Goal: Task Accomplishment & Management: Complete application form

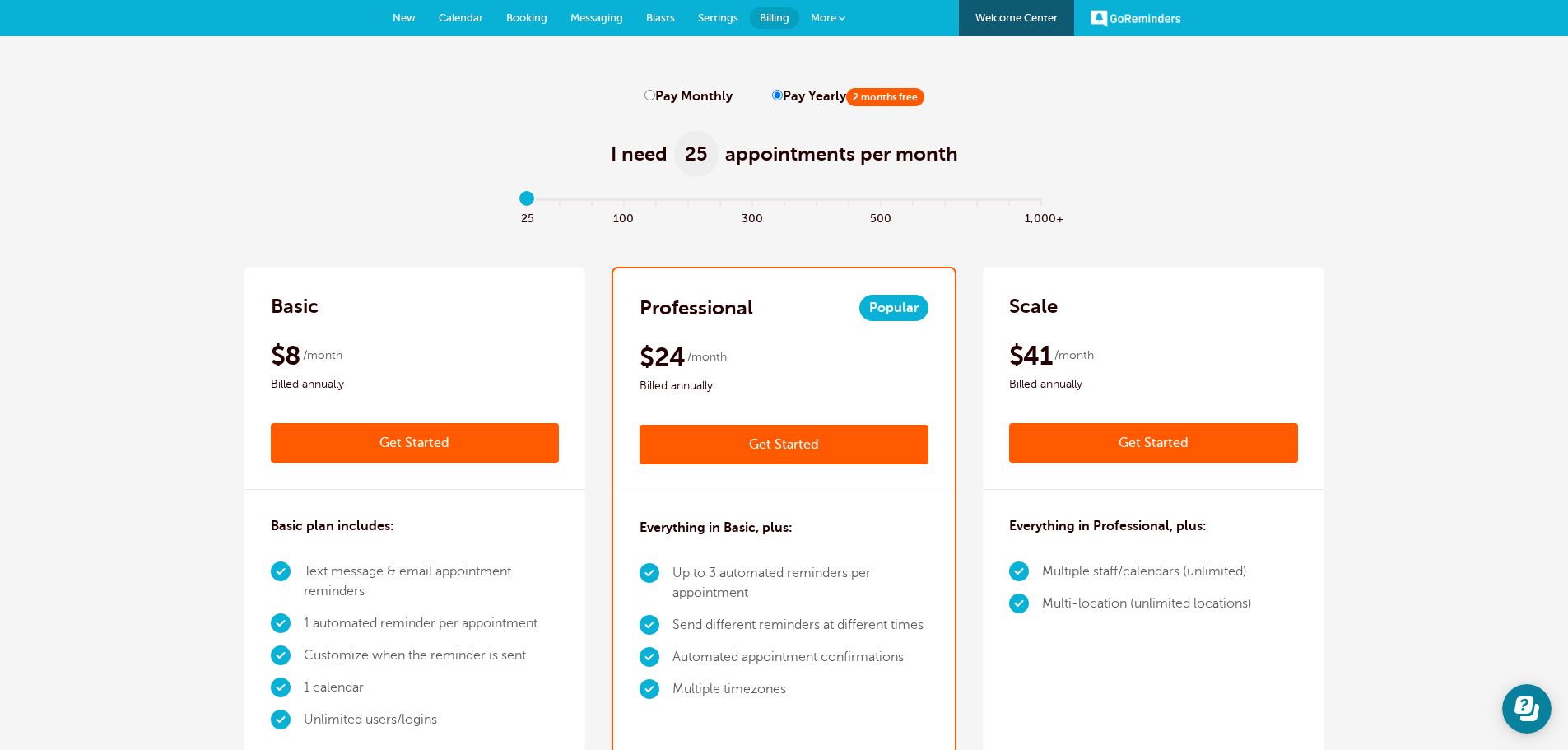
click at [405, 21] on span "New" at bounding box center [404, 18] width 23 height 12
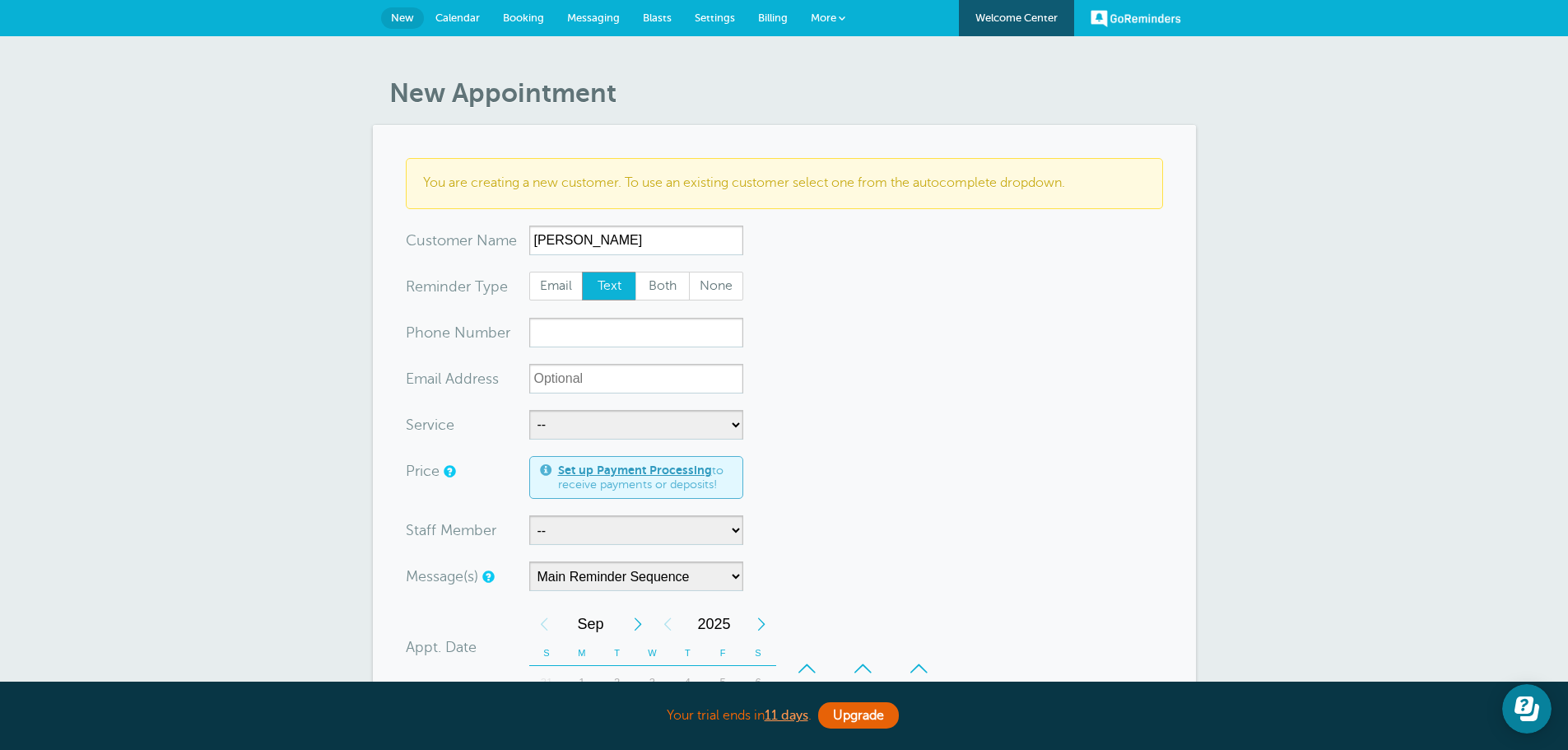
type input "[PERSON_NAME]"
click at [581, 341] on input "xxx-no-autofill" at bounding box center [636, 332] width 214 height 30
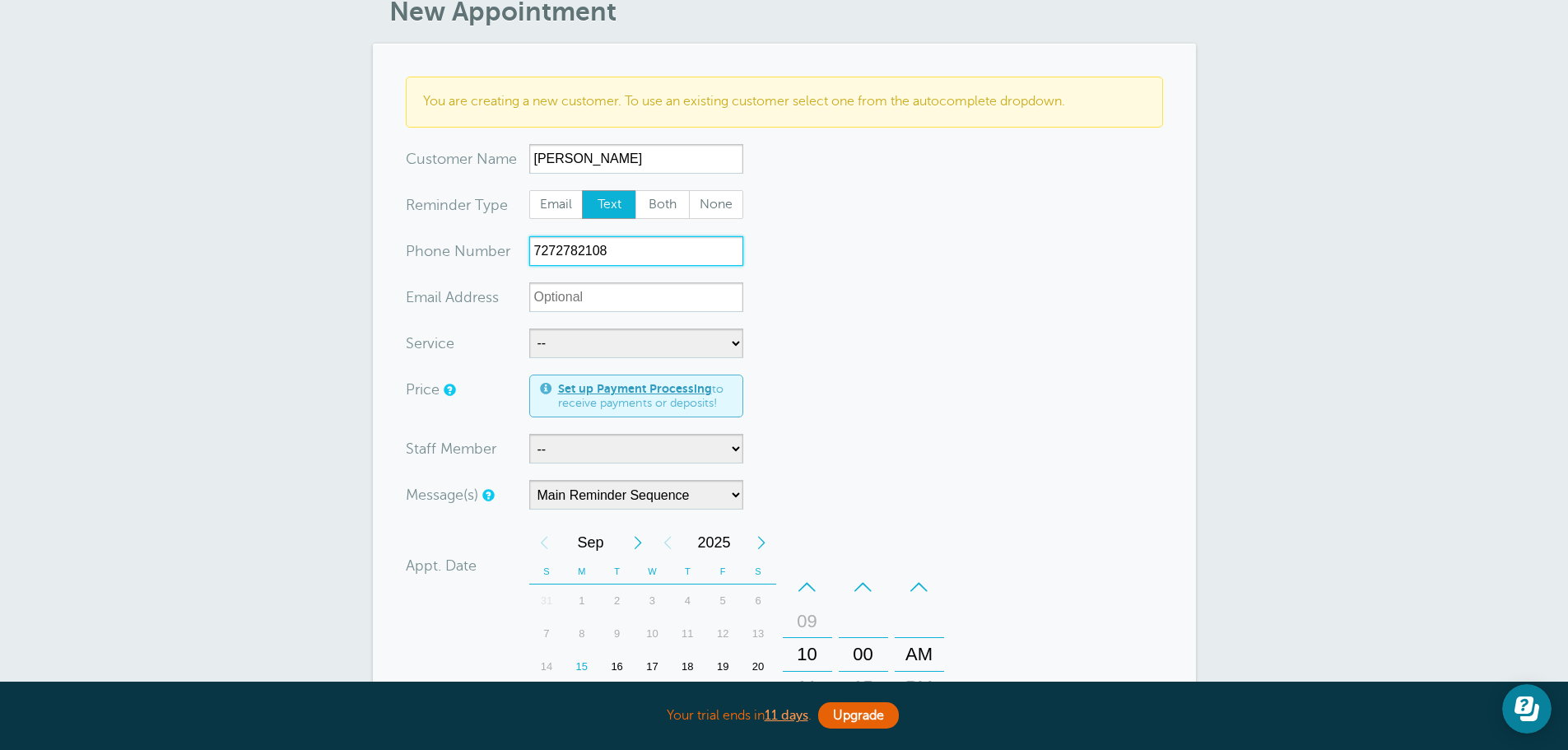
scroll to position [82, 0]
type input "7272782108"
click at [578, 351] on select "-- Free Home Consultation Installation" at bounding box center [636, 342] width 214 height 30
click at [583, 349] on select "-- Free Home Consultation Installation" at bounding box center [636, 342] width 214 height 30
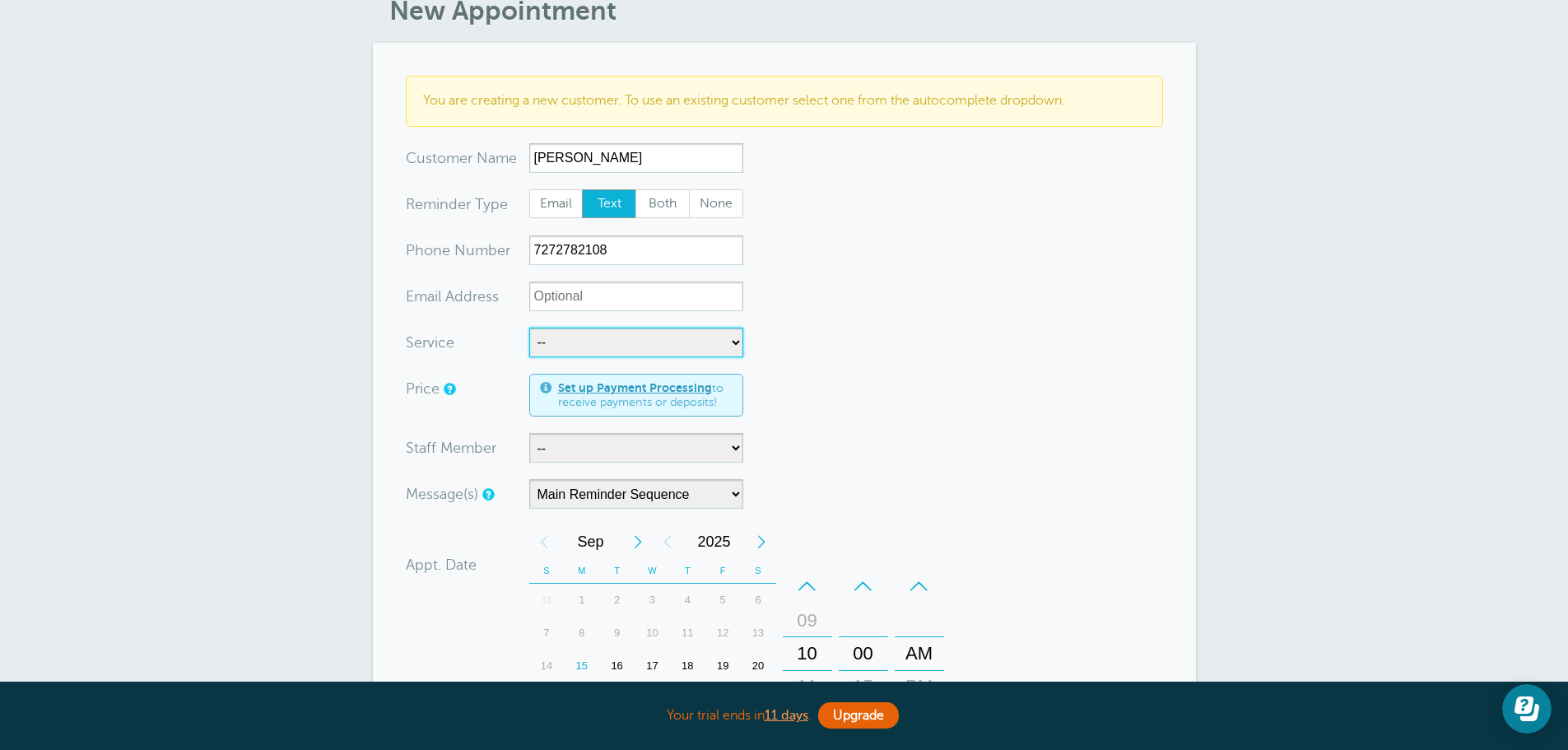
select select "28200"
click at [529, 328] on select "-- Free Home Consultation Installation" at bounding box center [636, 342] width 214 height 30
select select "60"
click at [573, 451] on select "-- [PERSON_NAME]" at bounding box center [636, 448] width 214 height 30
click at [570, 450] on select "-- [PERSON_NAME]" at bounding box center [636, 448] width 214 height 30
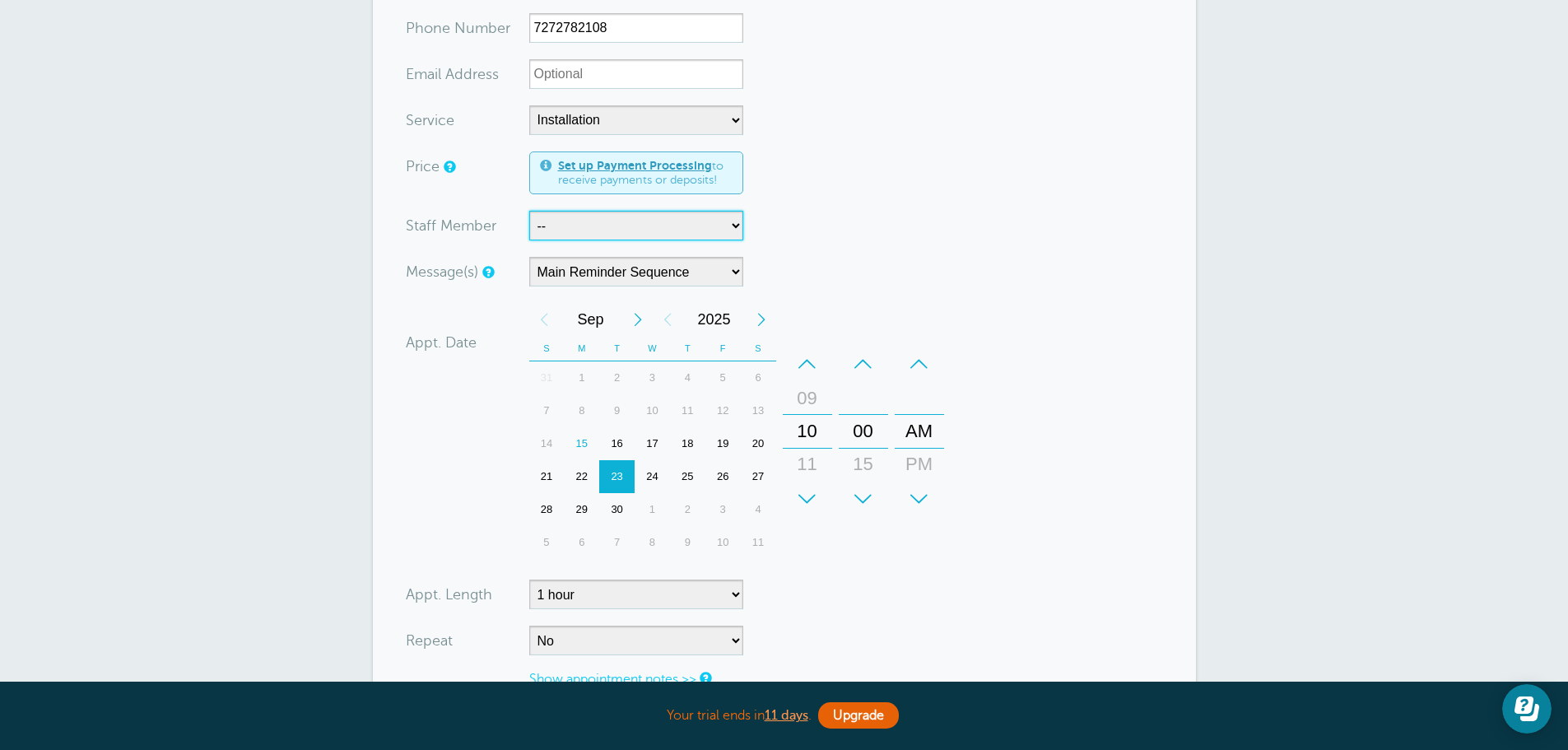
scroll to position [329, 0]
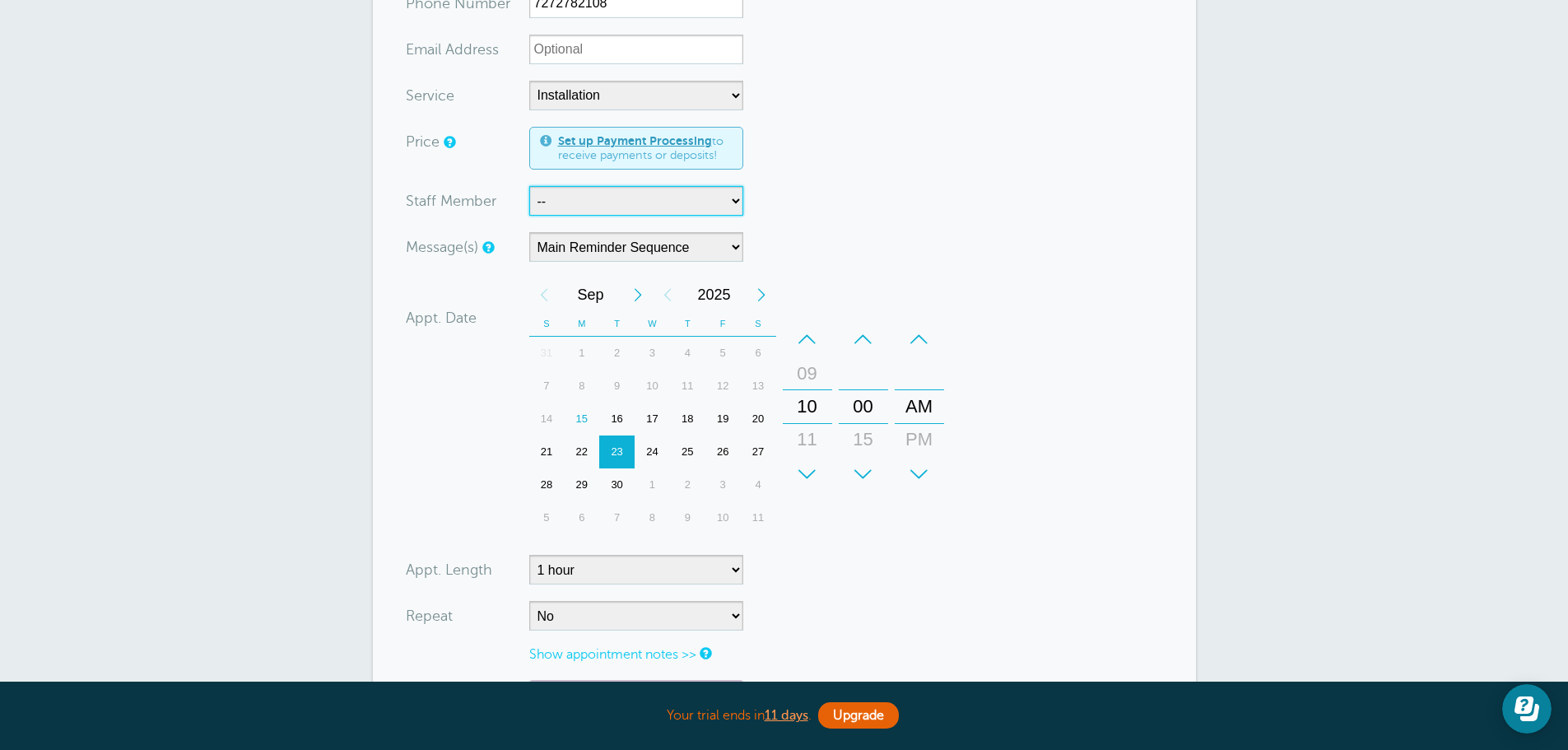
click at [721, 415] on div "19" at bounding box center [723, 419] width 36 height 33
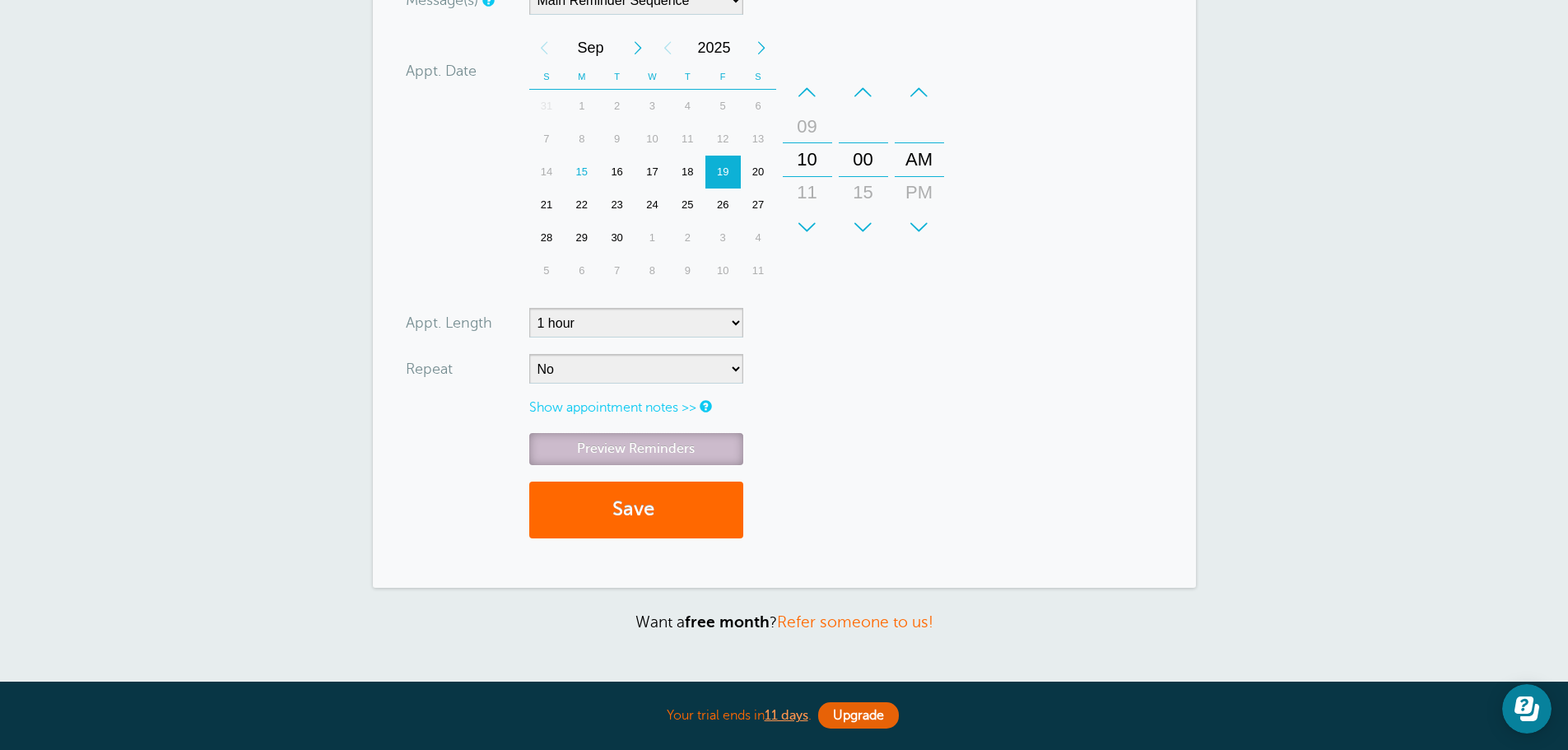
click at [655, 444] on link "Preview Reminders" at bounding box center [636, 449] width 214 height 32
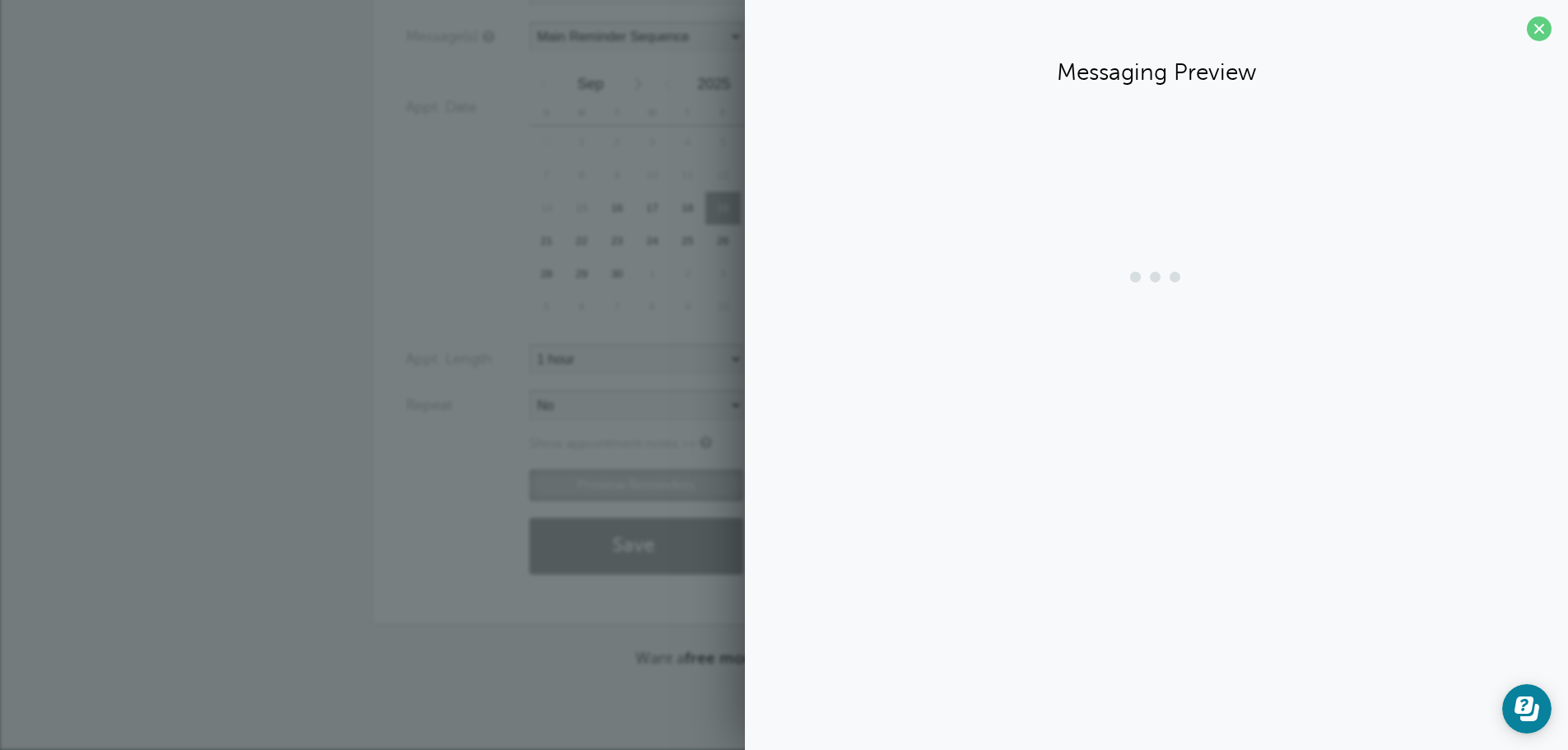
scroll to position [540, 0]
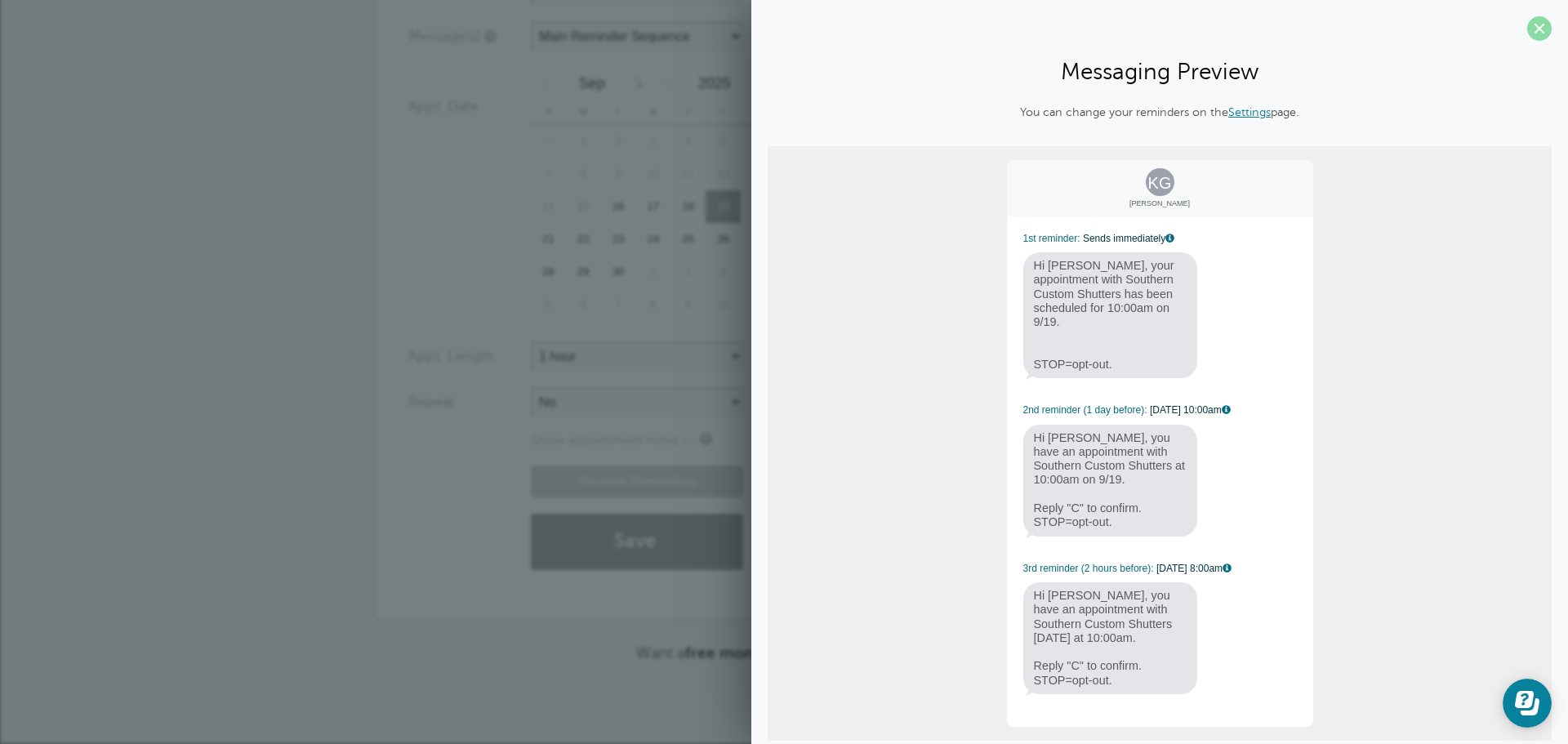
click at [1530, 25] on span at bounding box center [1540, 28] width 25 height 25
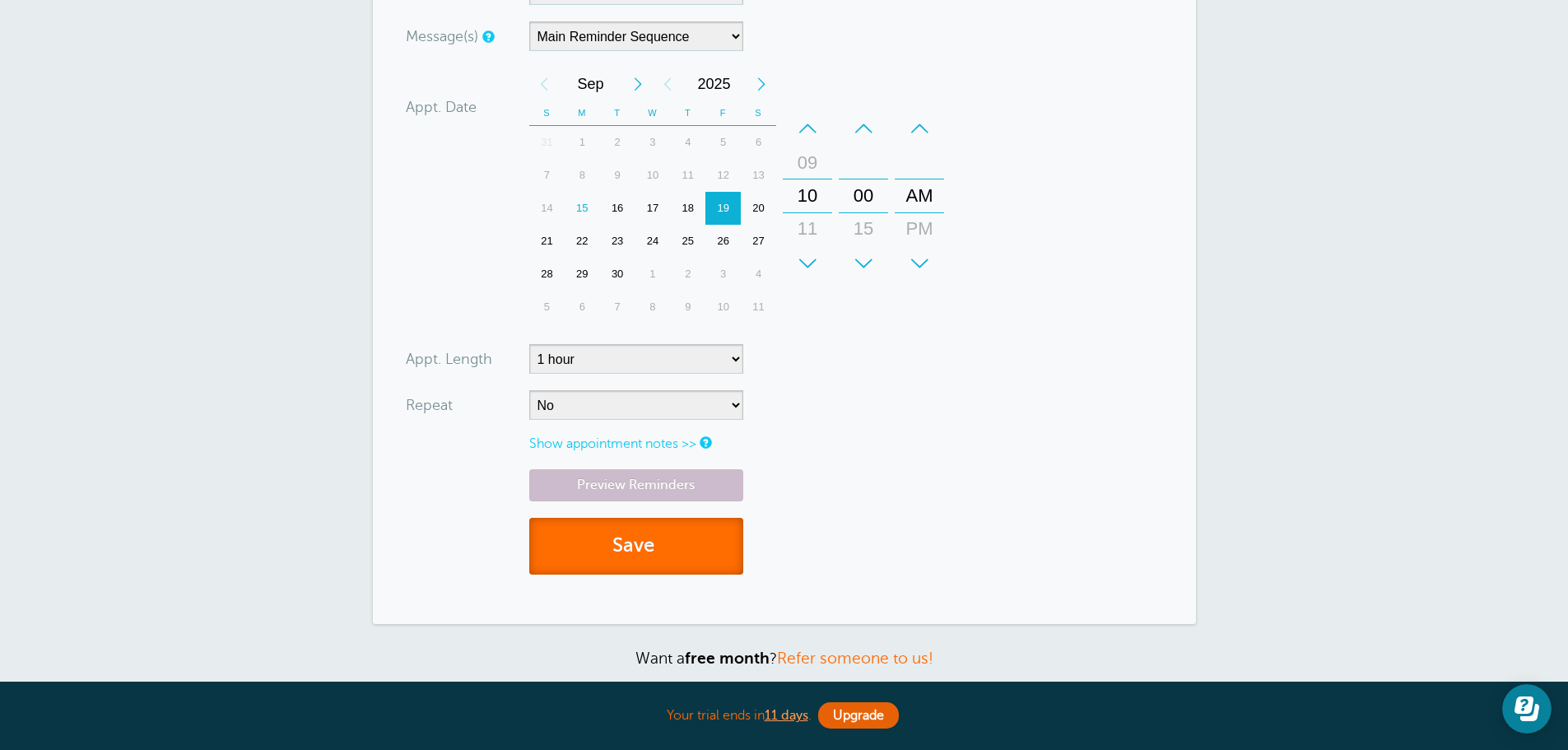
click at [669, 550] on button "Save" at bounding box center [636, 545] width 214 height 56
